Goal: Information Seeking & Learning: Learn about a topic

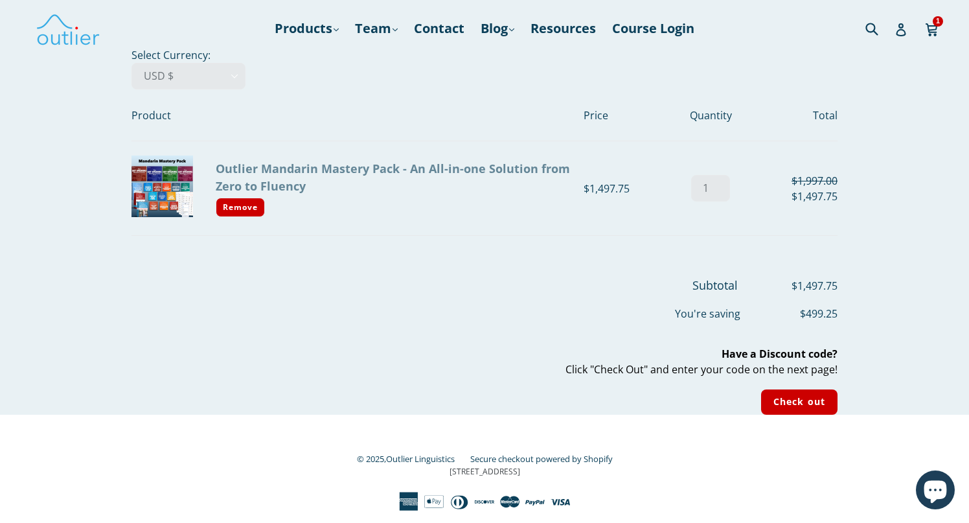
click at [409, 165] on link "Outlier Mandarin Mastery Pack - An All-in-one Solution from Zero to Fluency" at bounding box center [393, 177] width 354 height 33
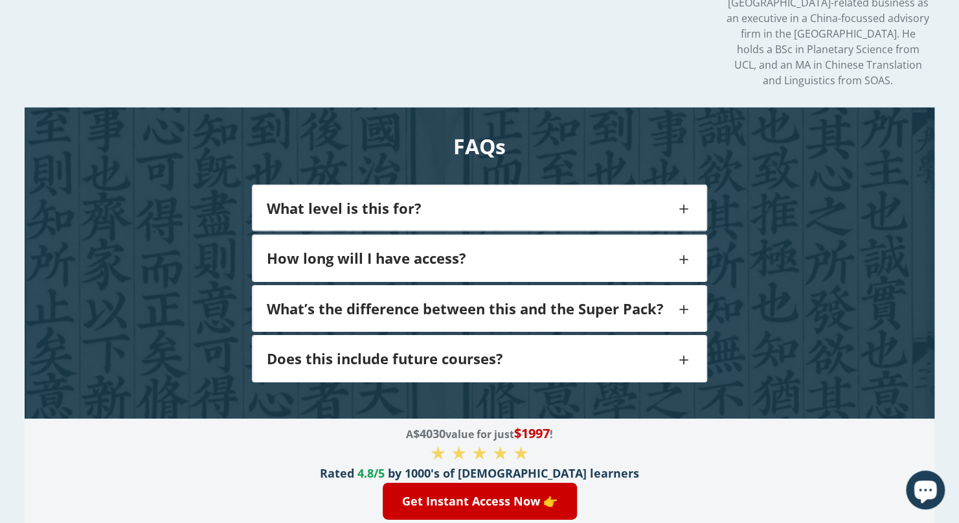
scroll to position [2261, 0]
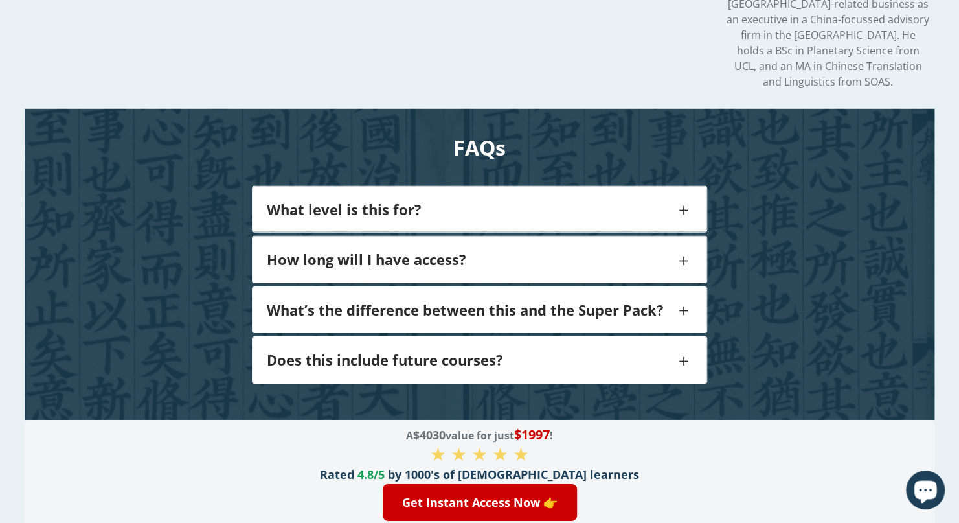
click at [376, 201] on h4 "What level is this for?" at bounding box center [471, 209] width 408 height 17
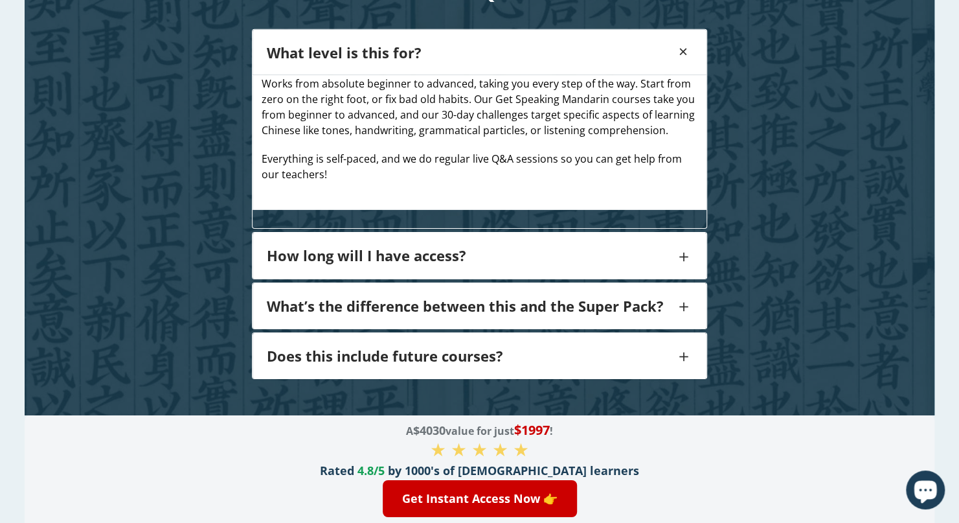
scroll to position [2418, 0]
click at [355, 247] on h4 "How long will I have access?" at bounding box center [471, 255] width 408 height 17
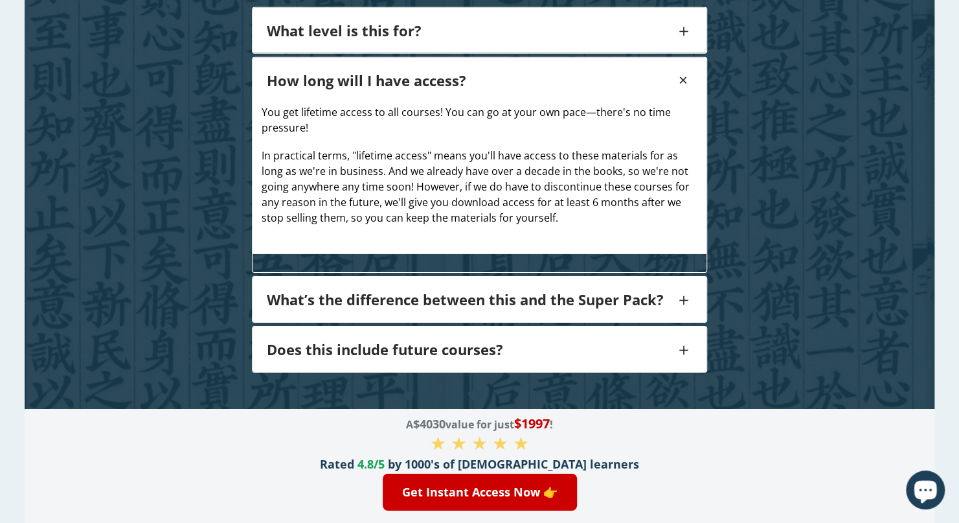
scroll to position [2438, 0]
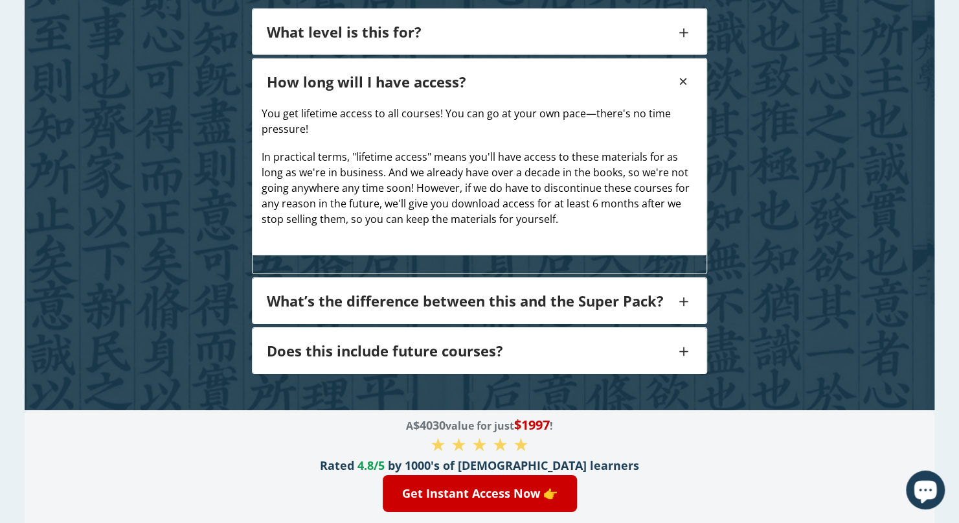
click at [335, 292] on h4 "What’s the difference between this and the Super Pack?" at bounding box center [471, 300] width 408 height 17
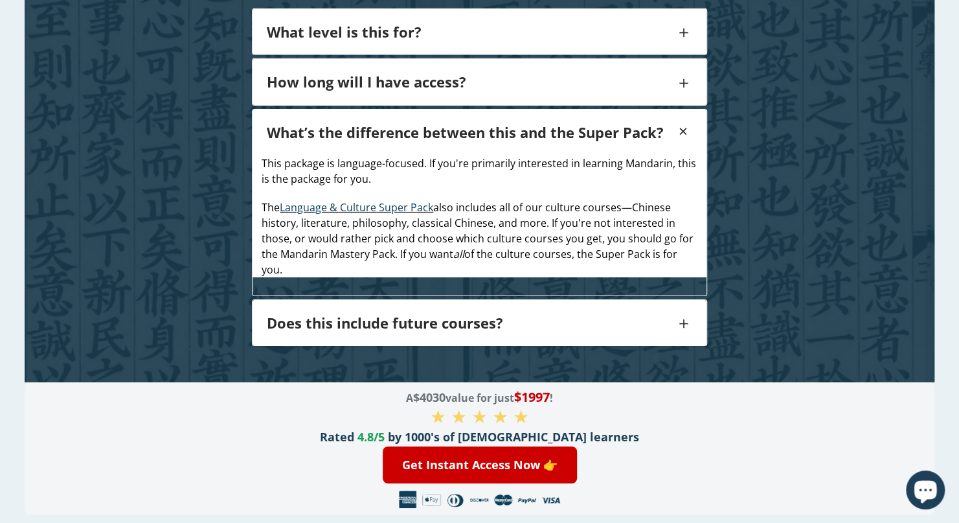
scroll to position [2381, 0]
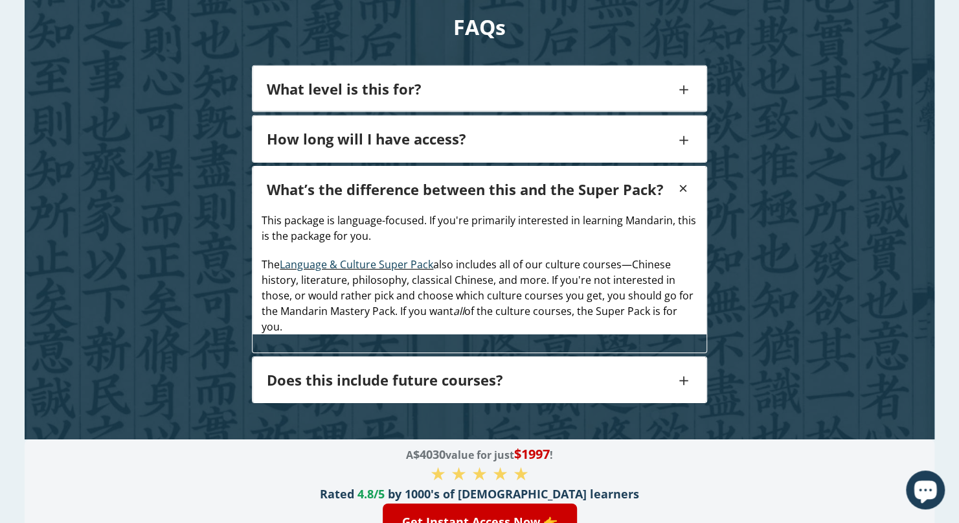
click at [343, 371] on h4 "Does this include future courses?" at bounding box center [471, 379] width 408 height 17
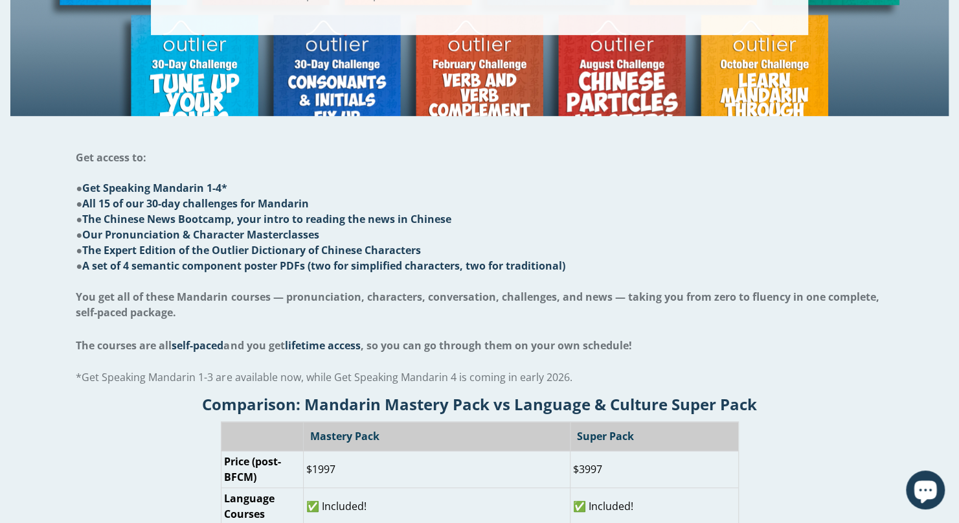
scroll to position [0, 0]
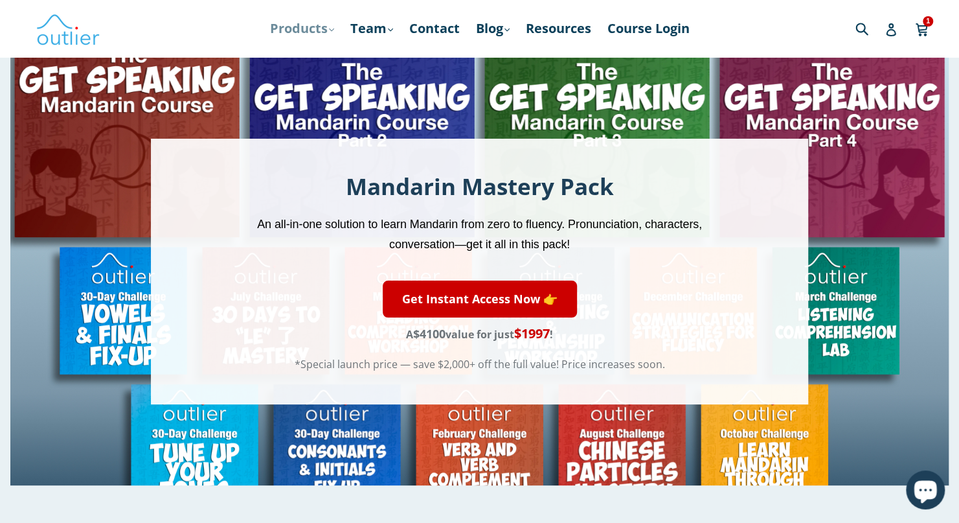
click at [319, 30] on link "Products .cls-1{fill:#231f20} expand" at bounding box center [302, 28] width 77 height 23
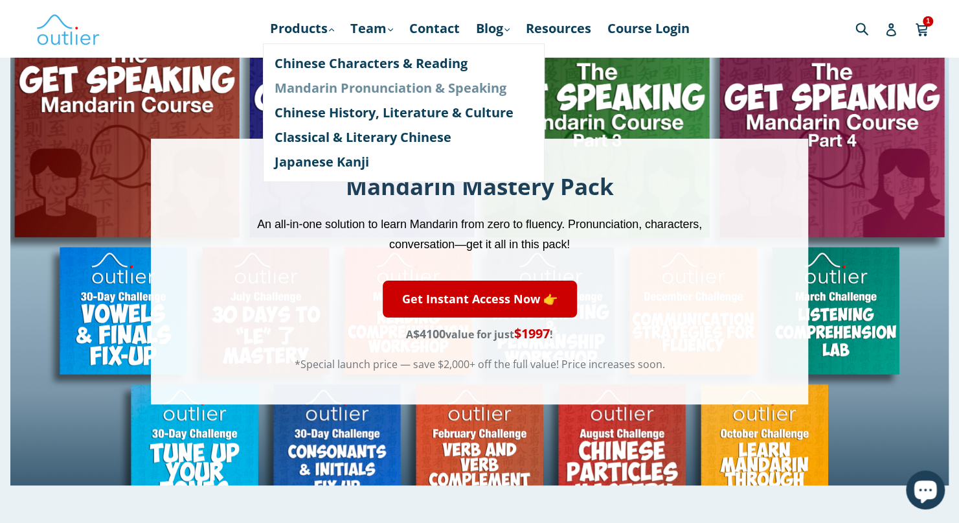
click at [303, 95] on link "Mandarin Pronunciation & Speaking" at bounding box center [404, 88] width 258 height 25
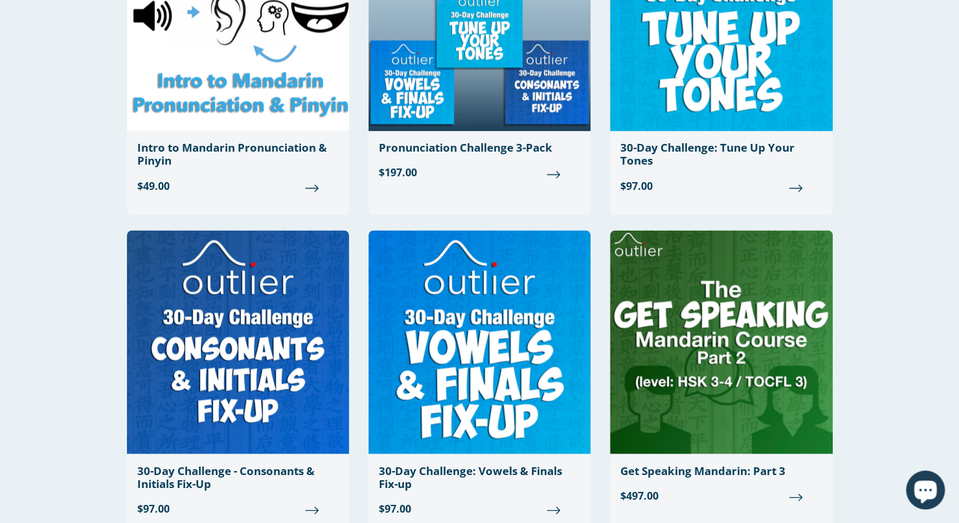
scroll to position [1192, 0]
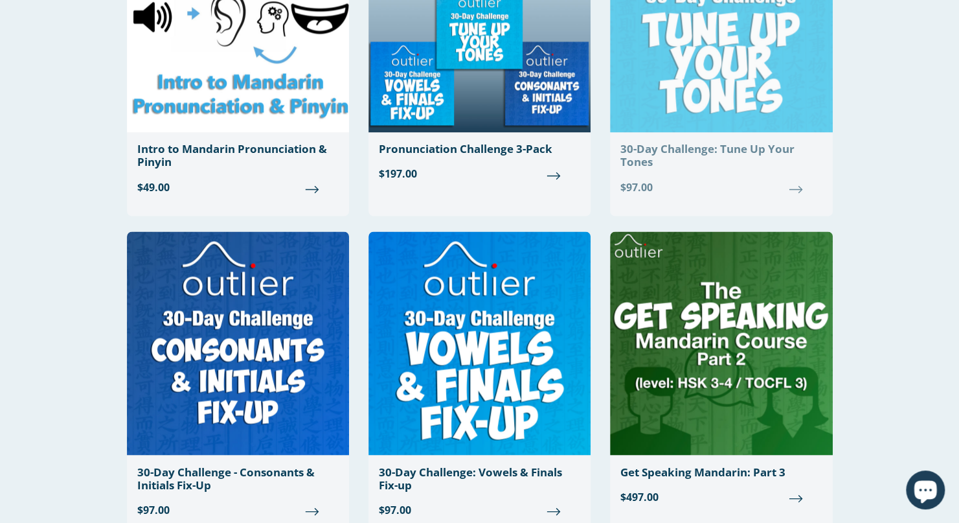
click at [788, 89] on img at bounding box center [721, 21] width 222 height 224
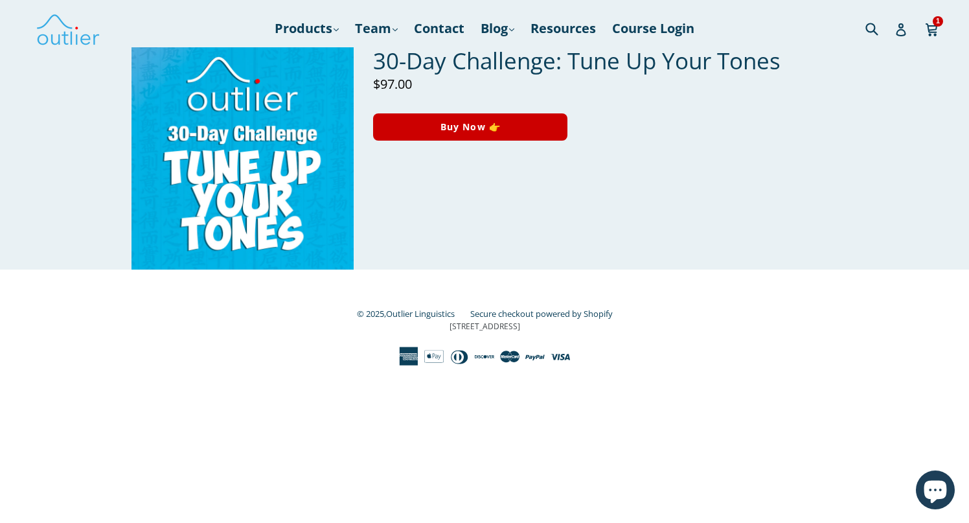
click at [254, 176] on img at bounding box center [243, 158] width 222 height 222
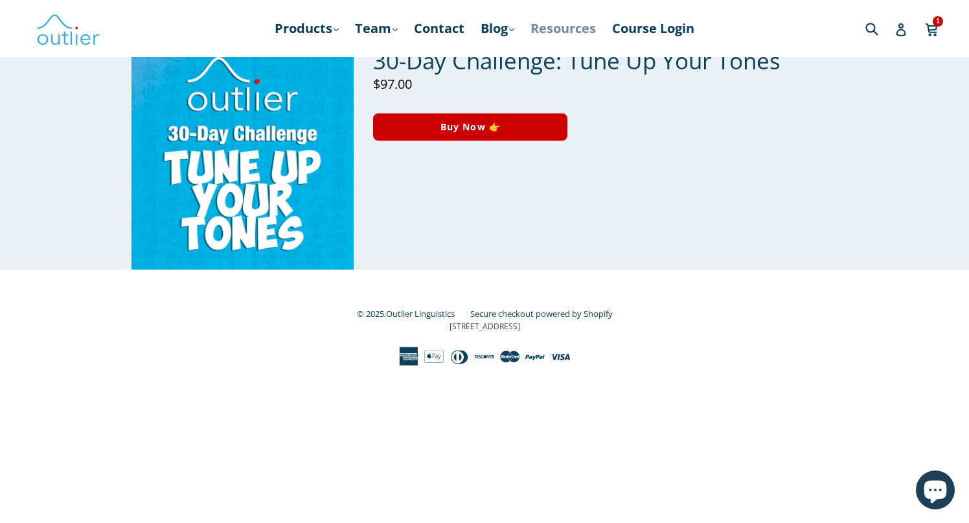
click at [592, 25] on link "Resources" at bounding box center [563, 28] width 78 height 23
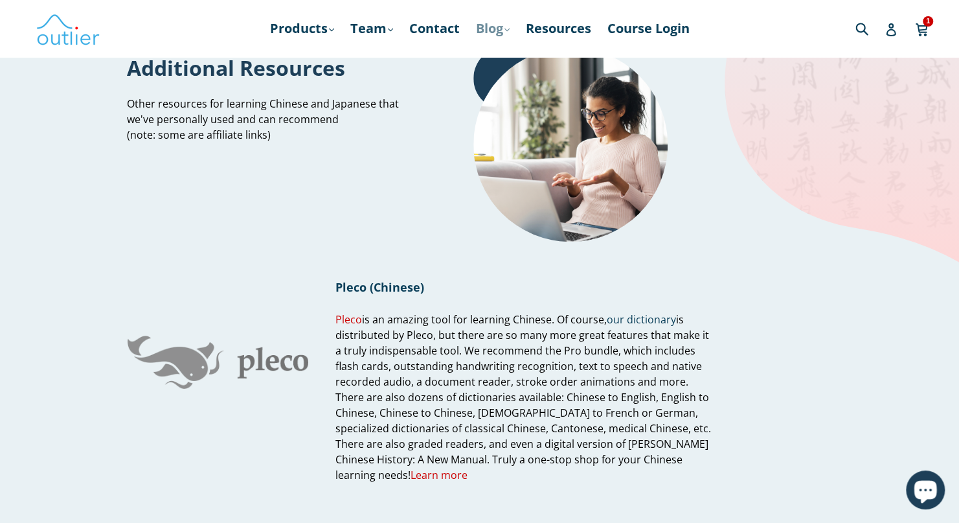
click at [500, 23] on link "Blog .cls-1{fill:#231f20} expand" at bounding box center [493, 28] width 47 height 23
click at [501, 60] on link "Chinese" at bounding box center [520, 63] width 78 height 25
